Goal: Find contact information: Obtain details needed to contact an individual or organization

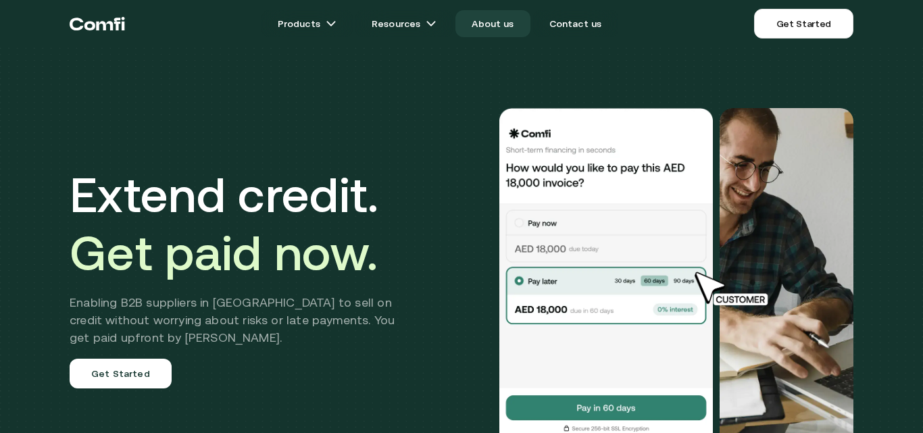
click at [495, 21] on link "About us" at bounding box center [493, 23] width 74 height 27
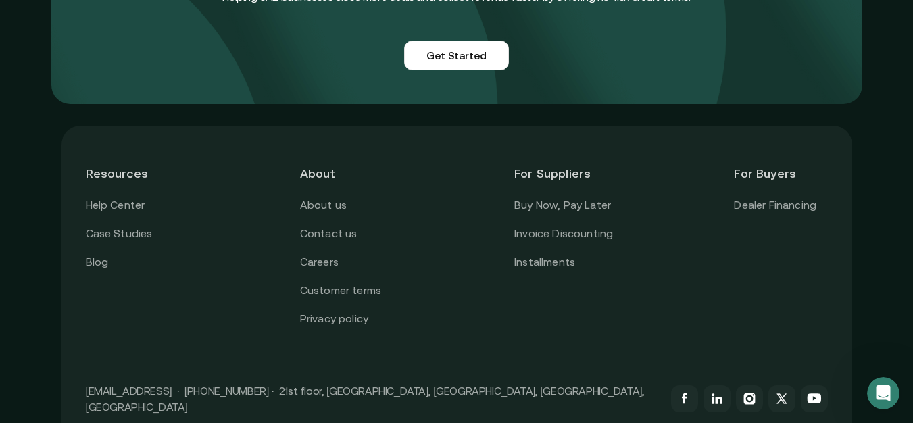
scroll to position [3481, 0]
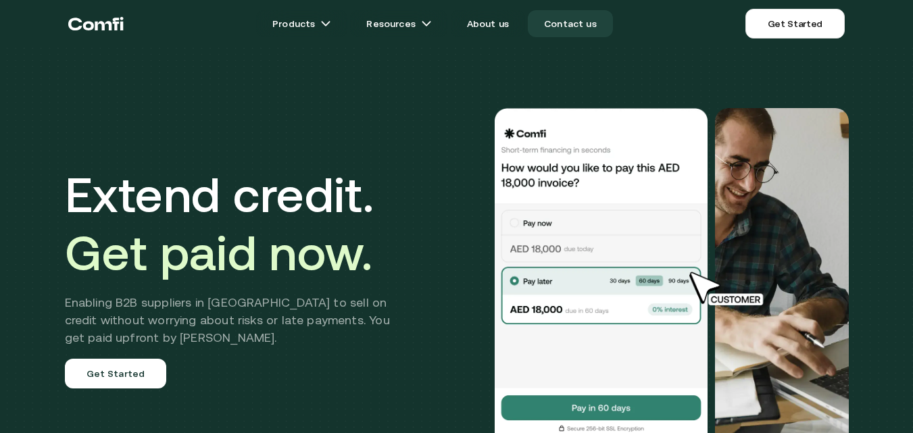
click at [562, 18] on link "Contact us" at bounding box center [570, 23] width 85 height 27
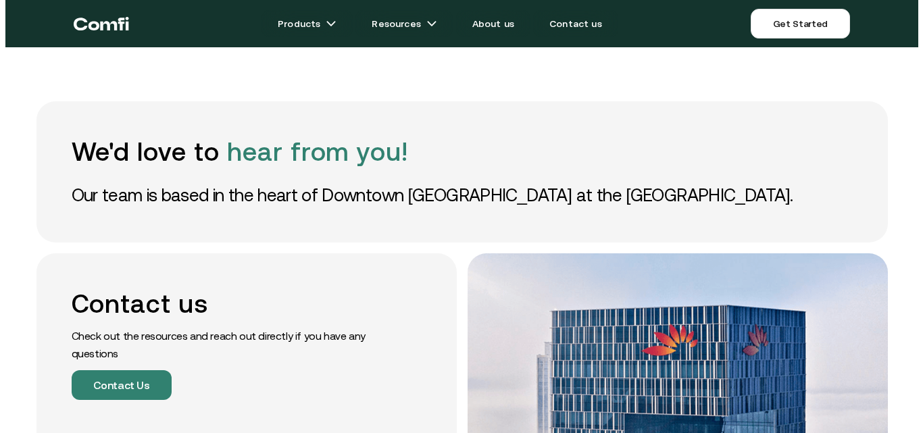
scroll to position [68, 0]
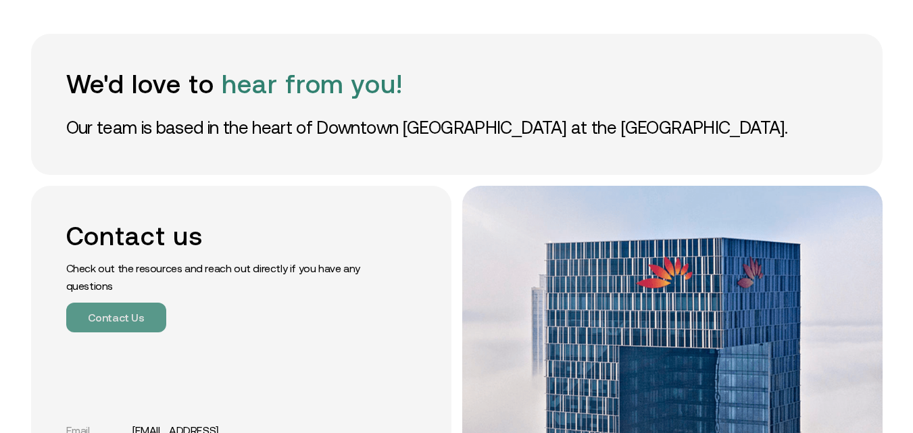
click at [116, 324] on button "Contact Us" at bounding box center [116, 318] width 100 height 30
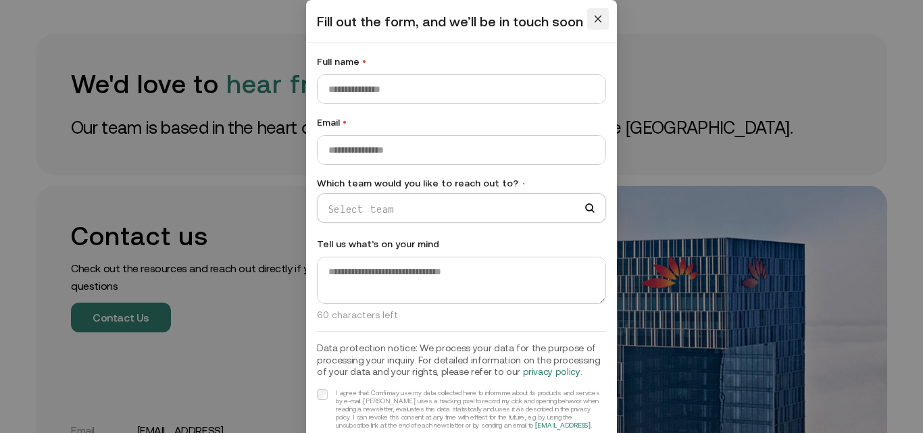
click at [595, 19] on icon "close" at bounding box center [598, 19] width 7 height 7
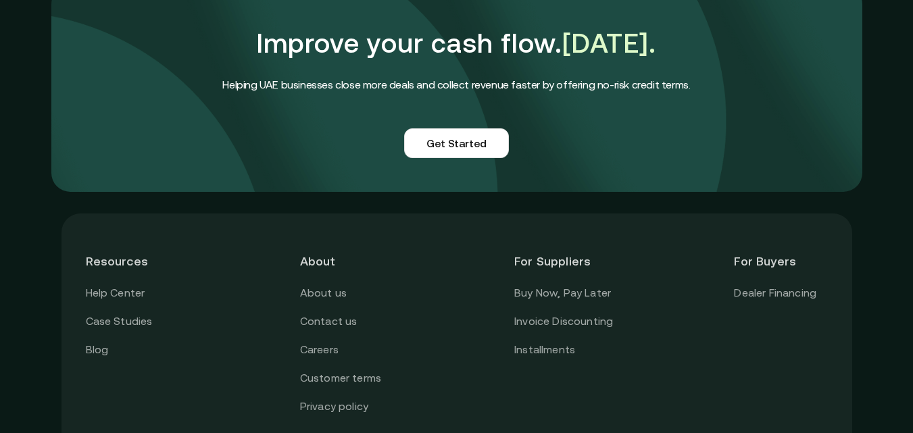
scroll to position [1314, 0]
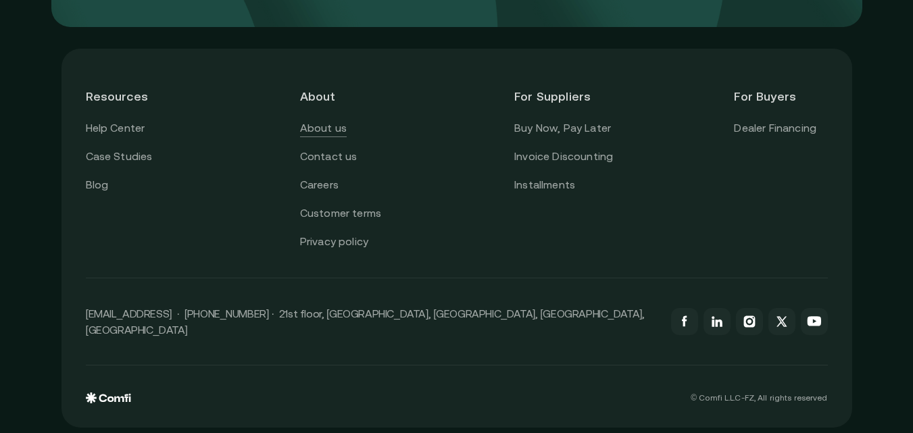
click at [323, 128] on link "About us" at bounding box center [323, 129] width 47 height 18
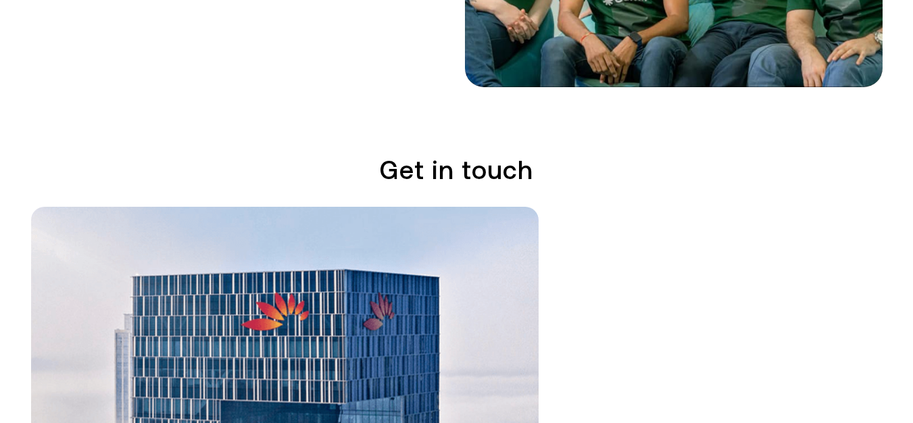
scroll to position [2501, 0]
